Goal: Information Seeking & Learning: Compare options

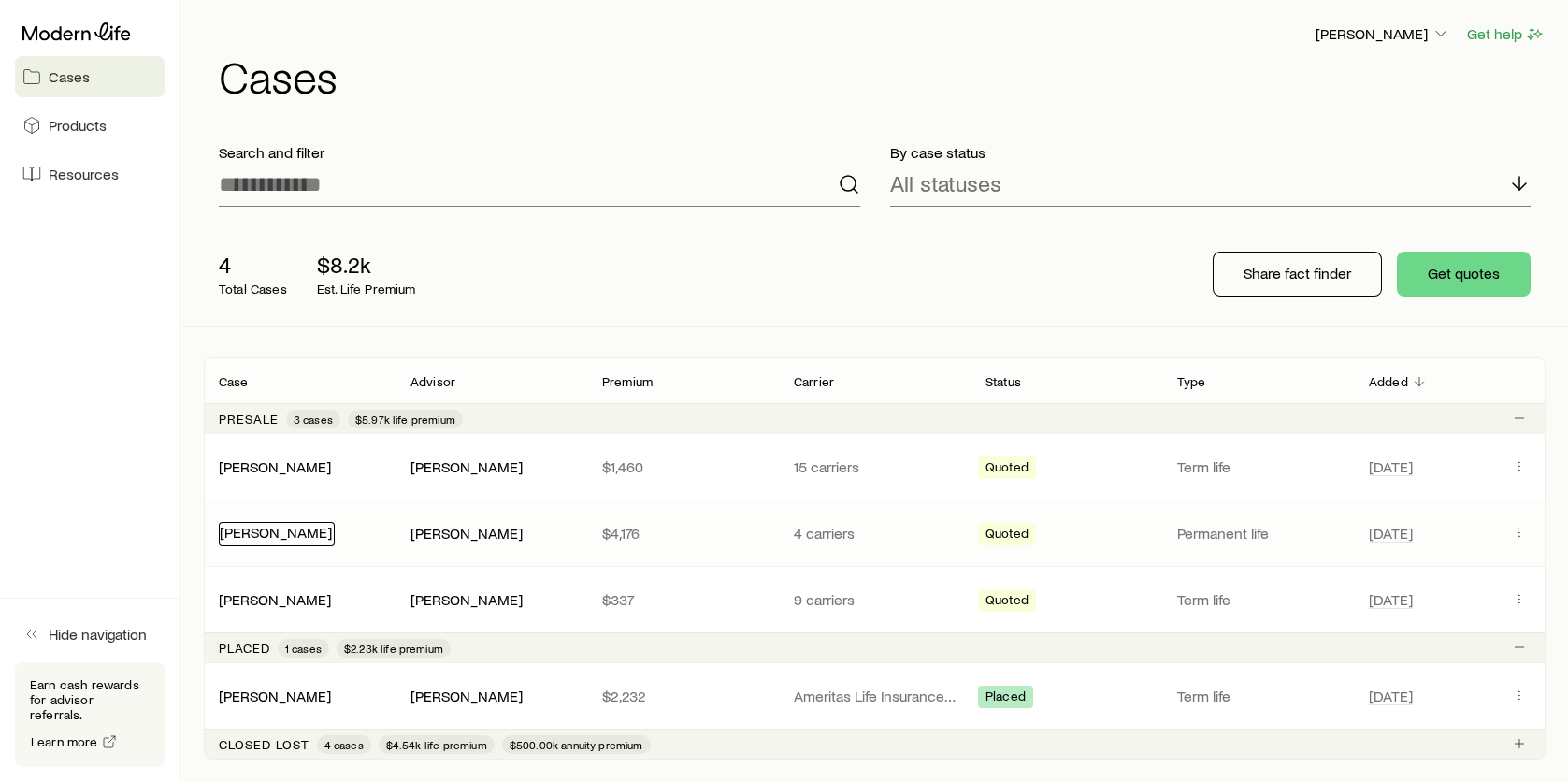
click at [252, 535] on link "[PERSON_NAME]" at bounding box center [275, 531] width 112 height 18
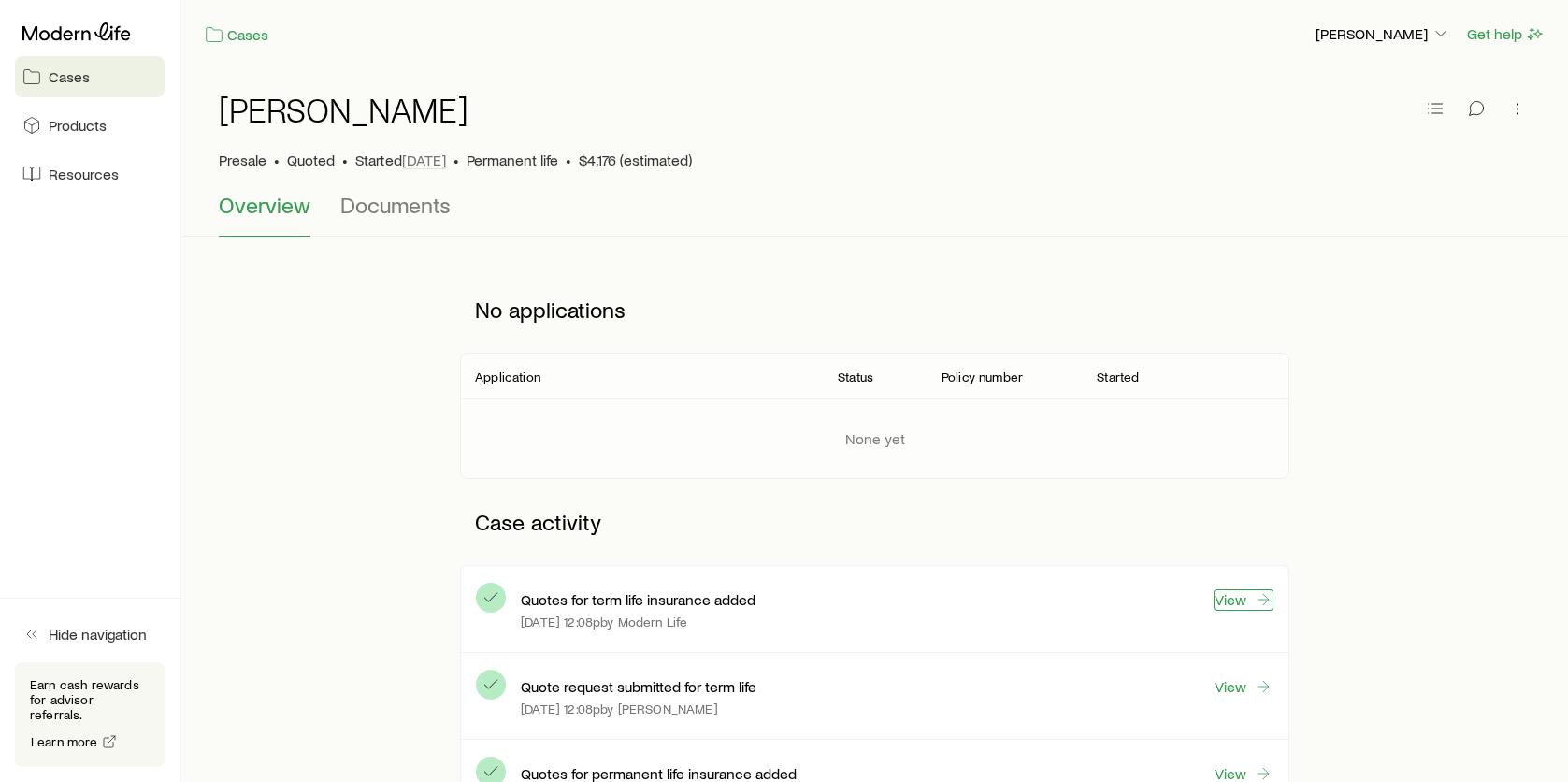
click at [1237, 603] on link "View" at bounding box center [1243, 600] width 60 height 22
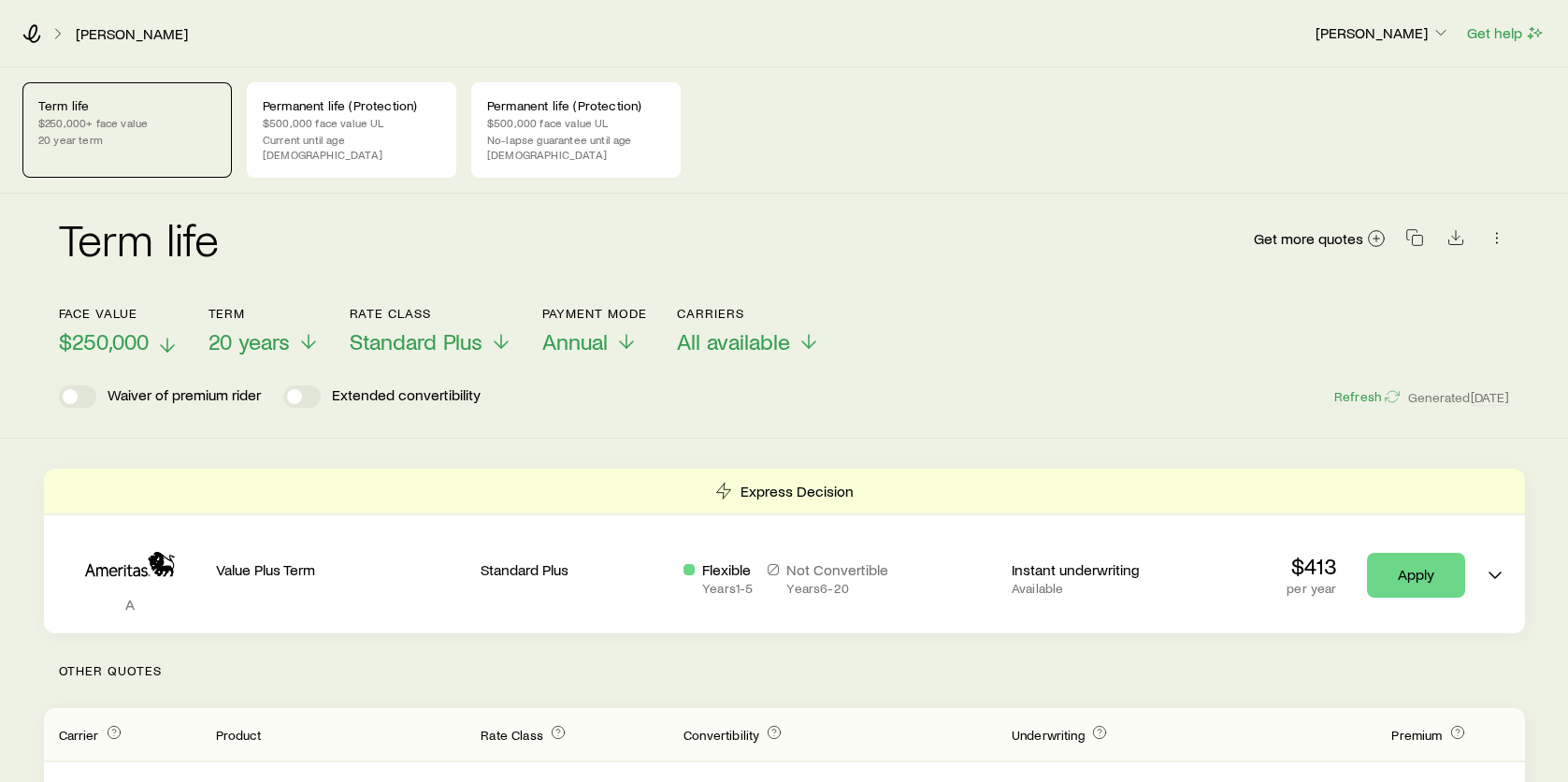
click at [133, 329] on span "$250,000" at bounding box center [104, 341] width 89 height 27
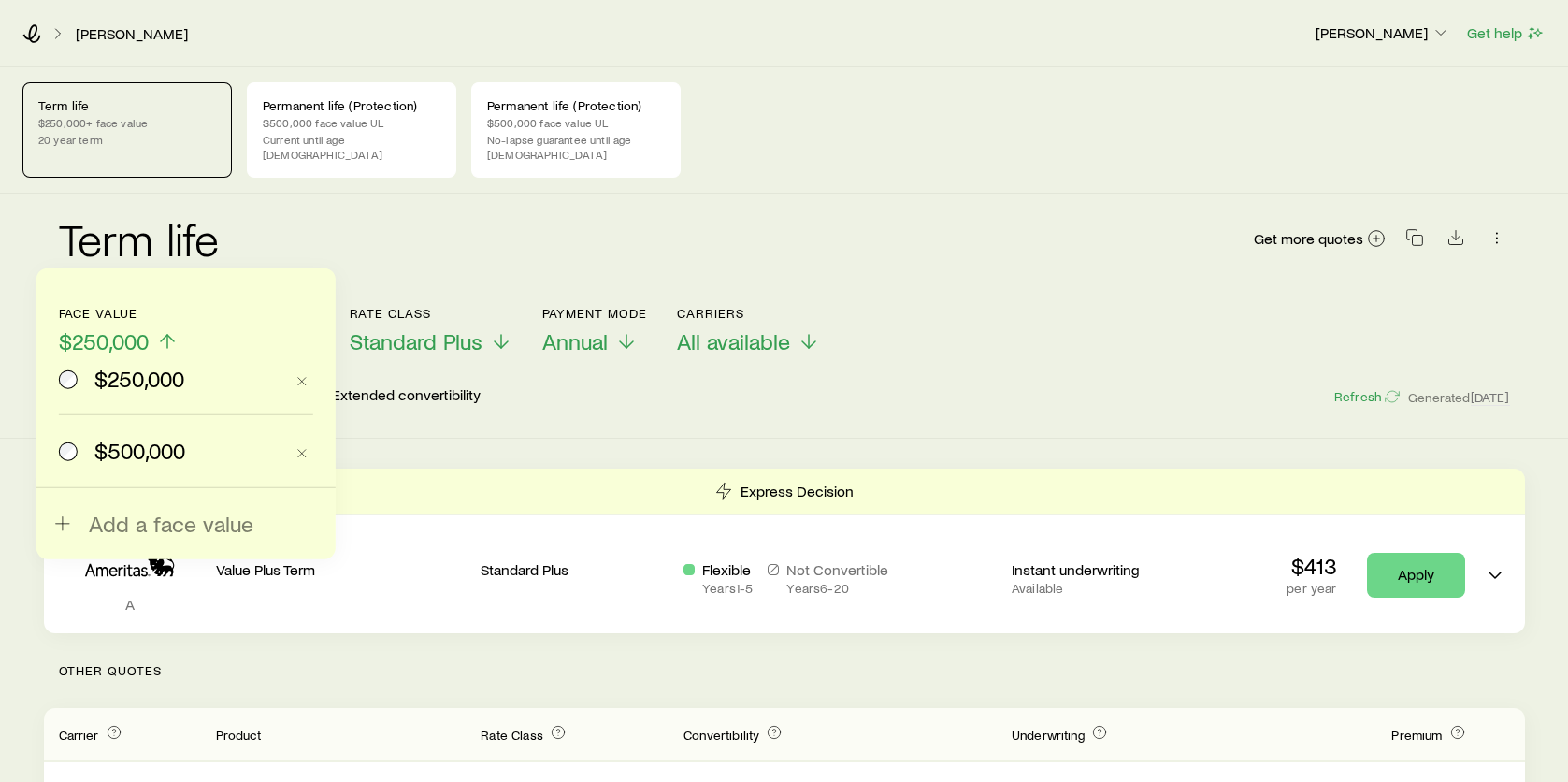
click at [144, 452] on span "$500,000" at bounding box center [139, 451] width 90 height 27
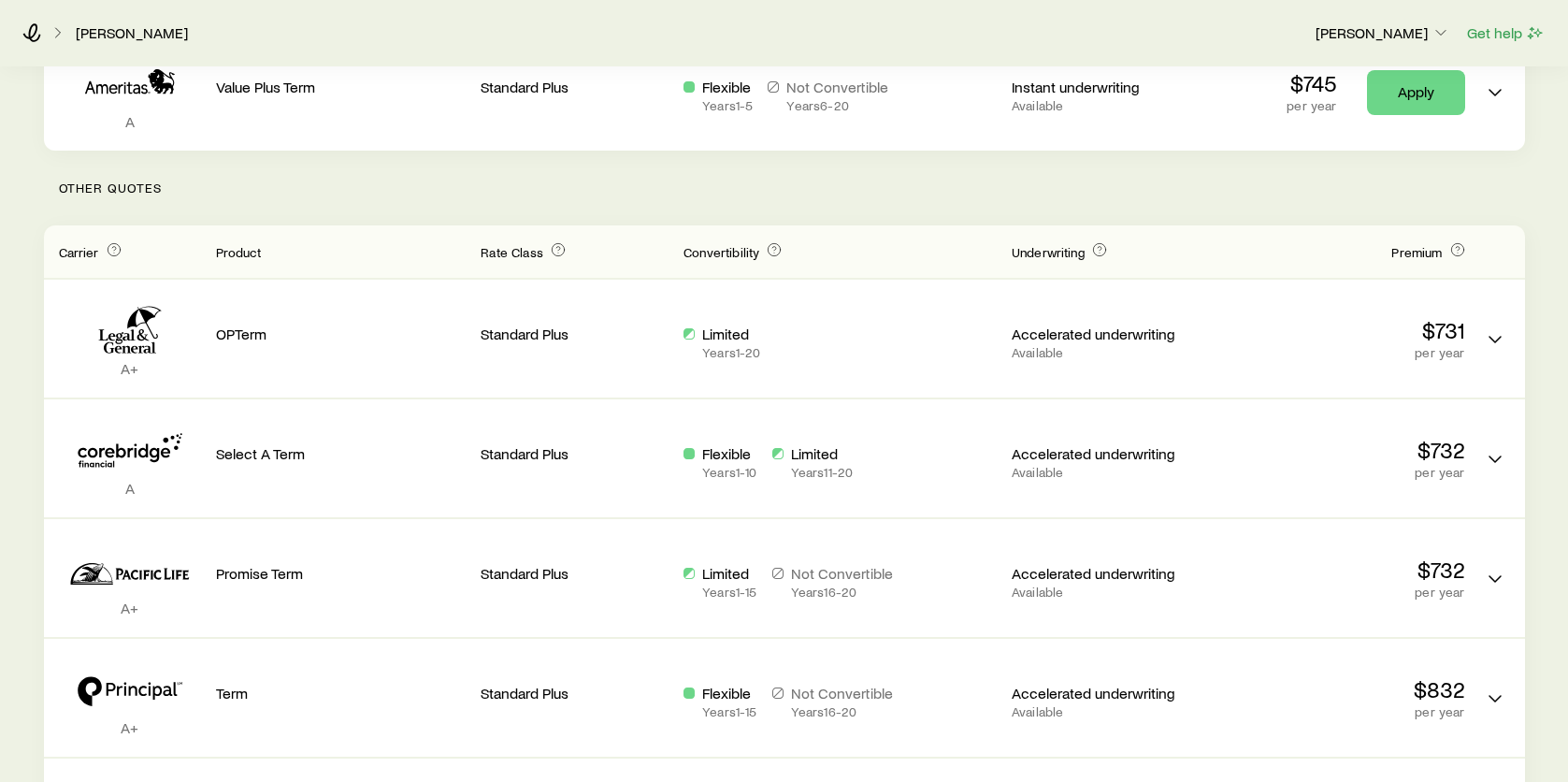
scroll to position [231, 0]
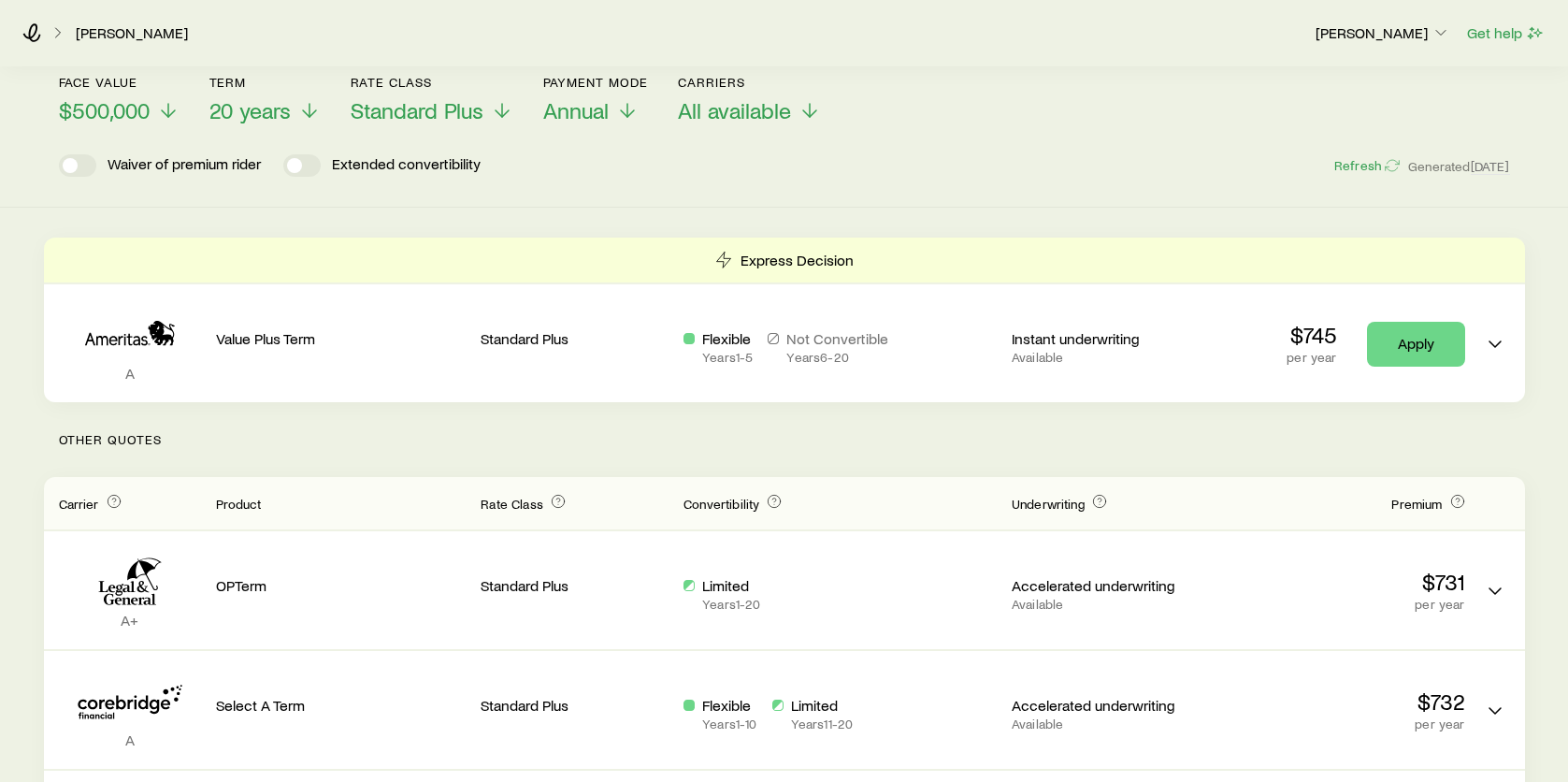
click at [1352, 428] on p "Other Quotes" at bounding box center [784, 439] width 1481 height 75
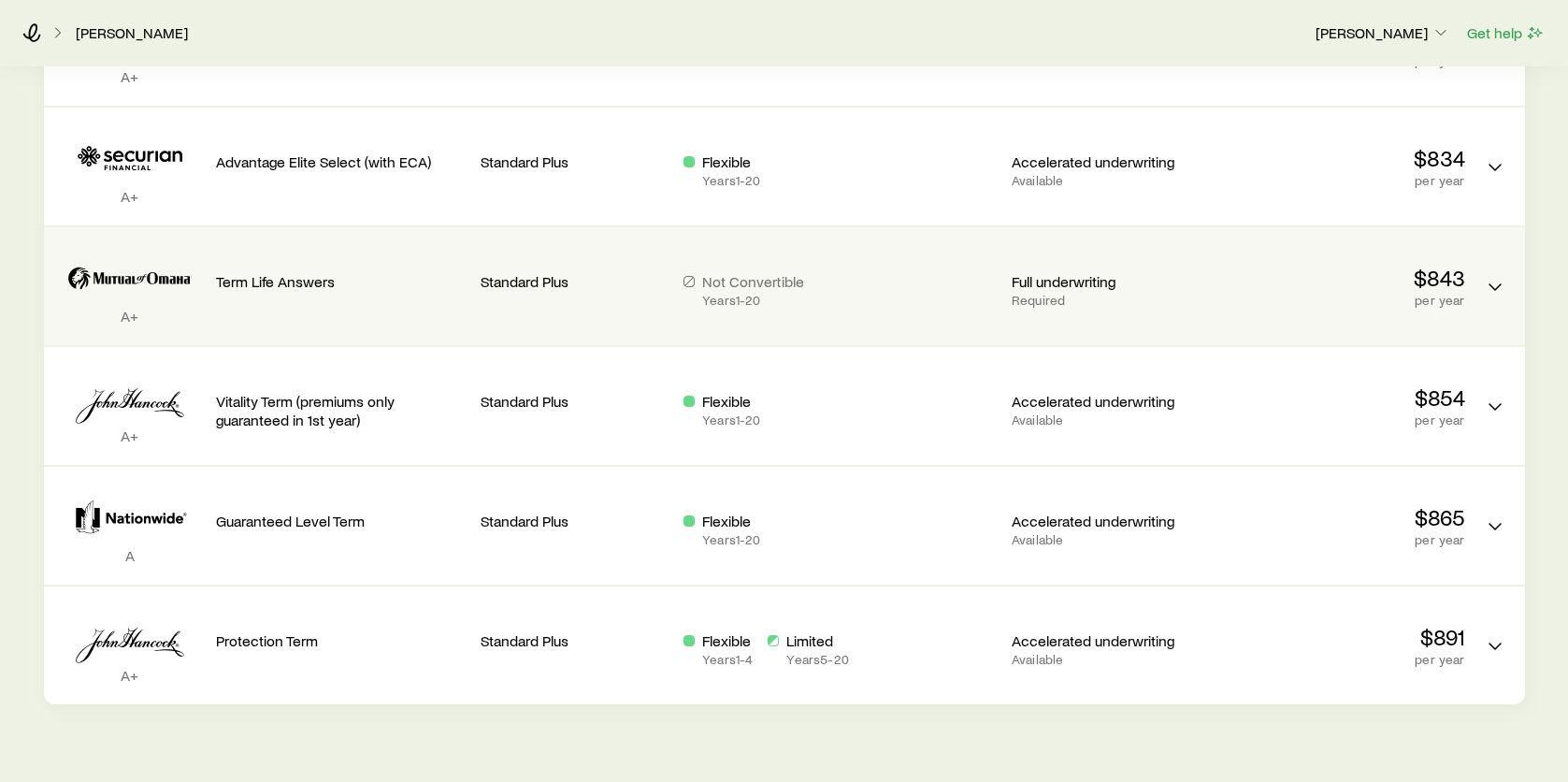
scroll to position [1166, 0]
